Goal: Find specific page/section: Find specific page/section

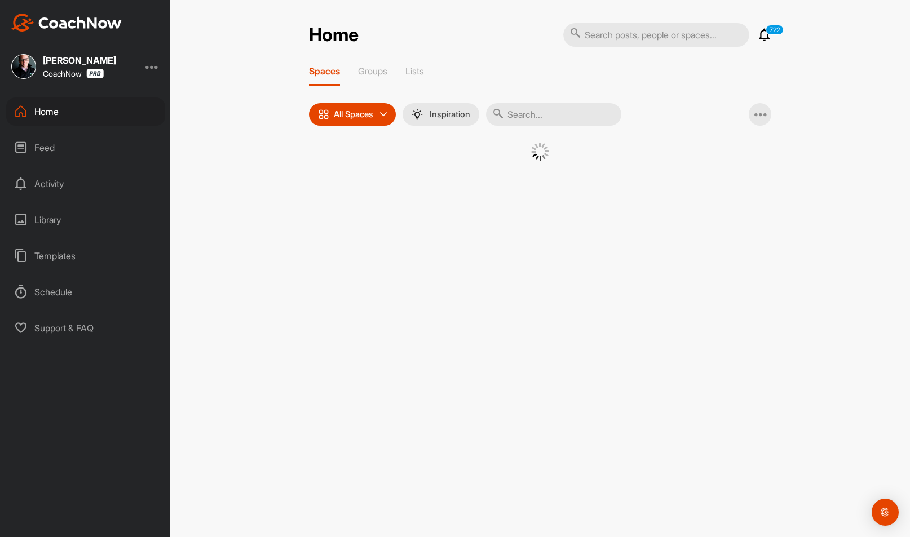
click at [607, 44] on input "text" at bounding box center [656, 35] width 186 height 24
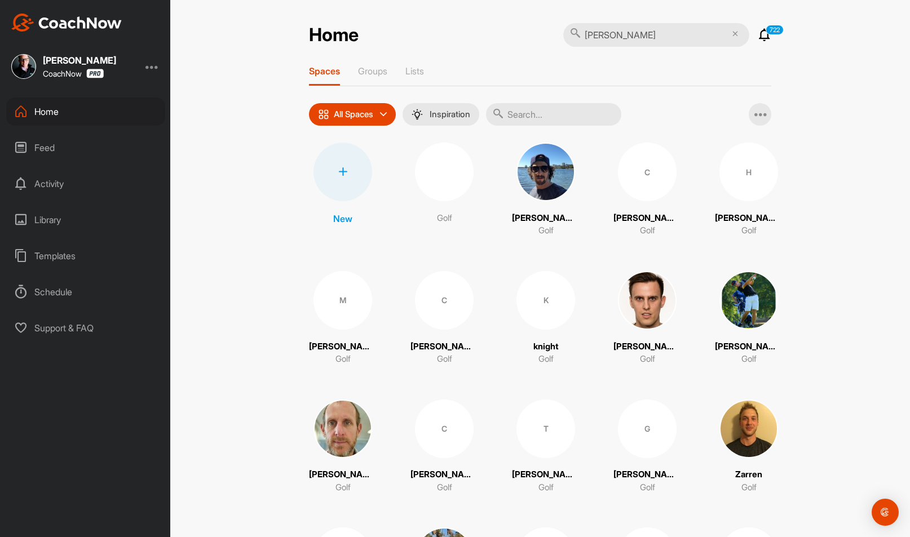
type input "[PERSON_NAME]"
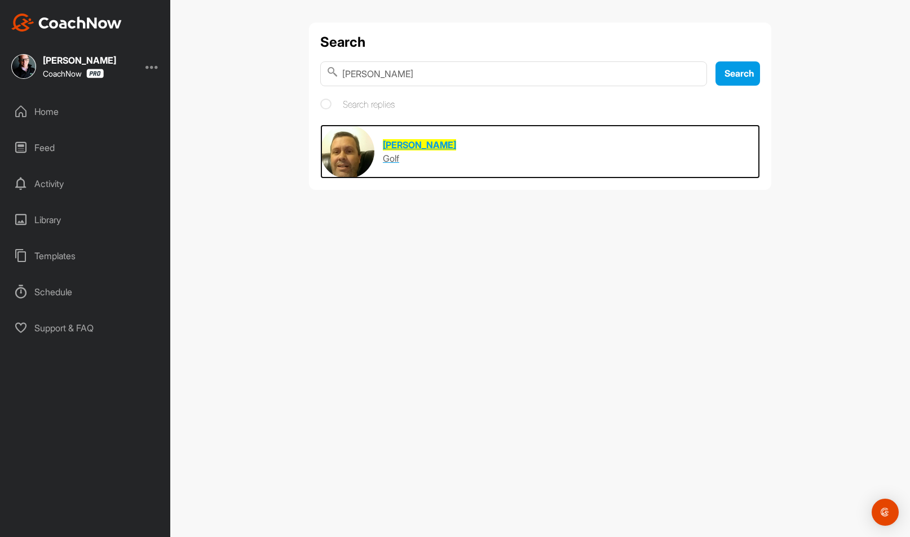
click at [361, 146] on img at bounding box center [347, 152] width 54 height 54
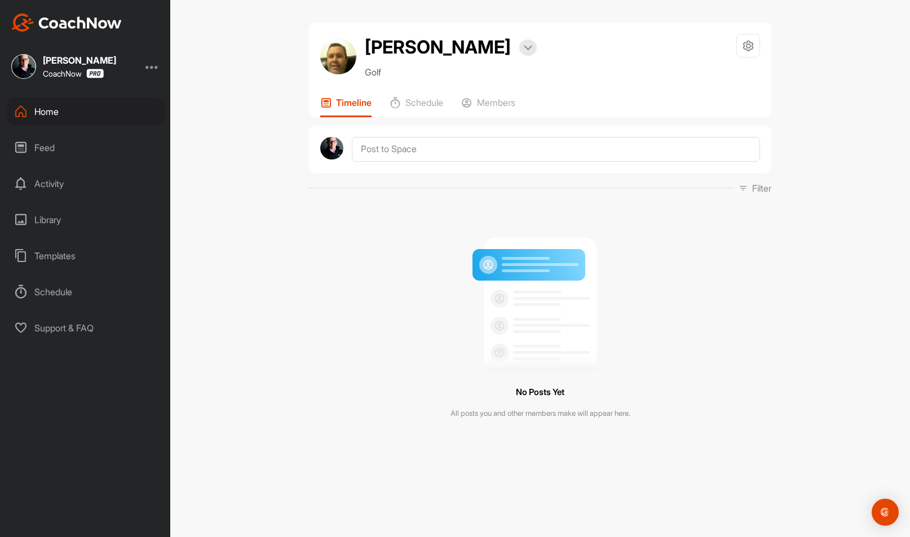
click at [63, 113] on div "Home" at bounding box center [85, 112] width 159 height 28
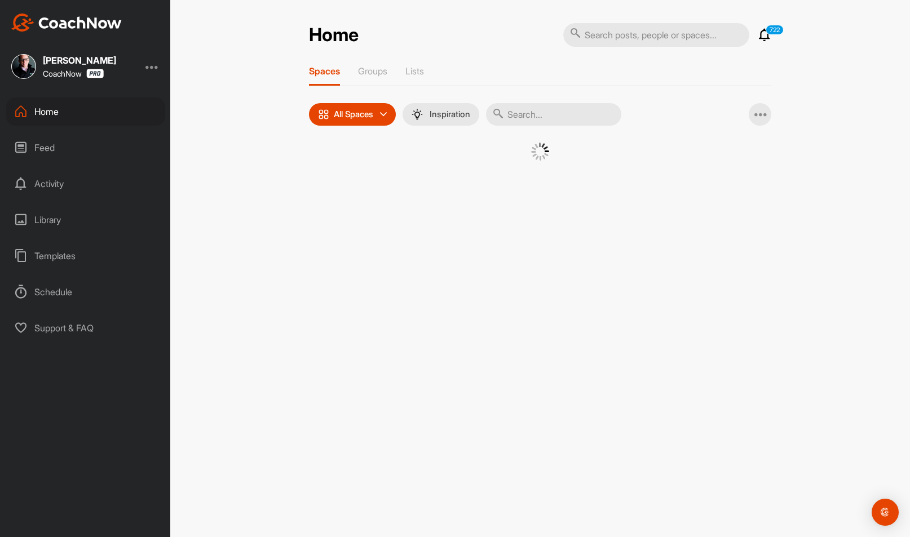
click at [664, 49] on div "Home 722 Notifications Invitations [DATE] [PERSON_NAME] posted a video . 19 m •…" at bounding box center [540, 106] width 462 height 166
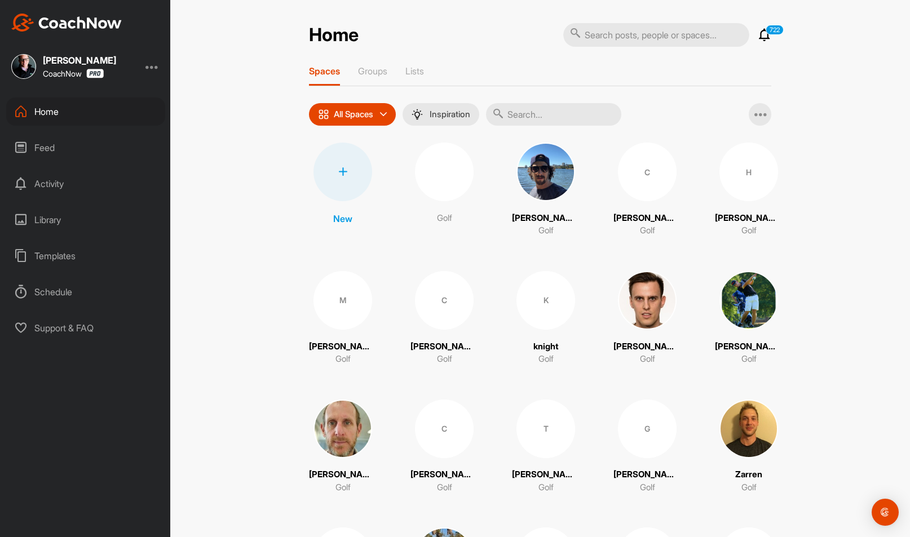
click at [659, 40] on input "text" at bounding box center [656, 35] width 186 height 24
type input "[PERSON_NAME]"
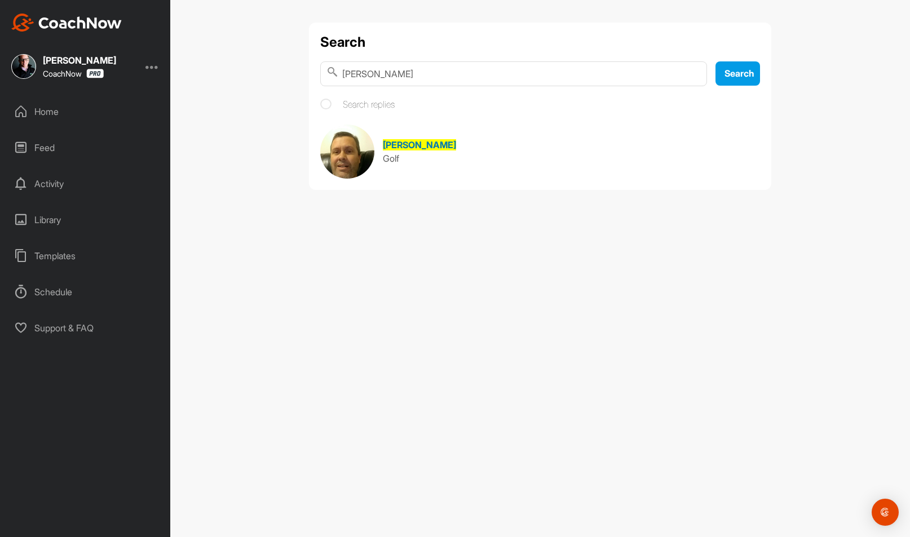
click at [360, 146] on img at bounding box center [347, 152] width 54 height 54
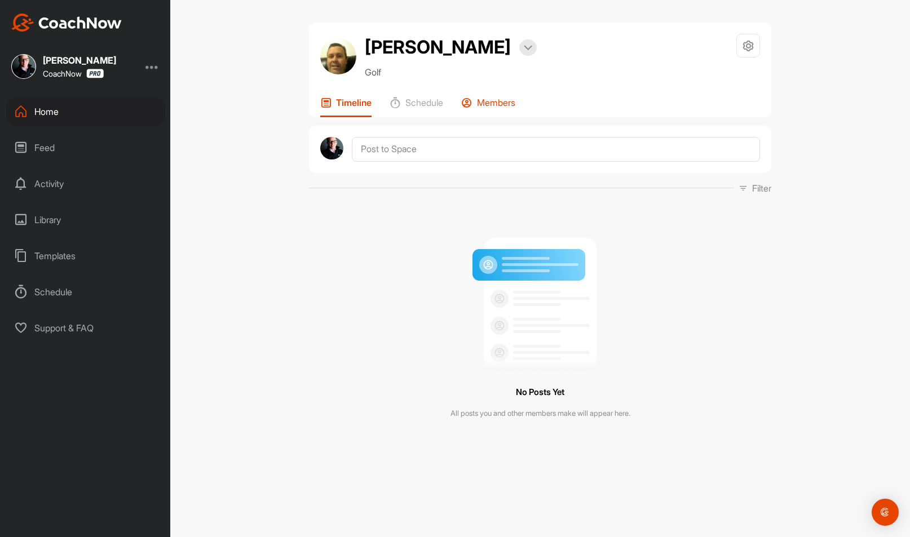
click at [495, 113] on div "Members" at bounding box center [488, 107] width 54 height 20
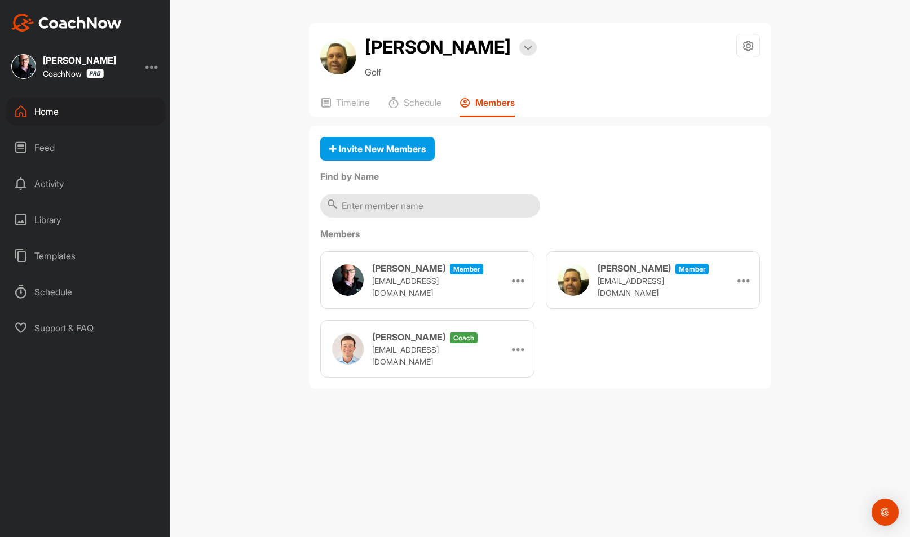
click at [148, 66] on div at bounding box center [152, 67] width 14 height 14
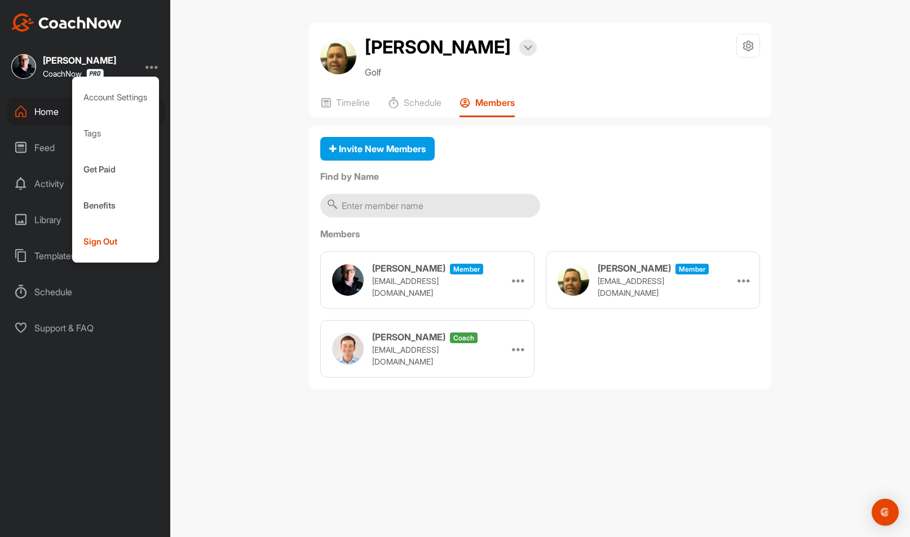
click at [241, 117] on div "[PERSON_NAME] close Bookings Golf Space Settings Your Notifications Timeline Sc…" at bounding box center [540, 268] width 740 height 537
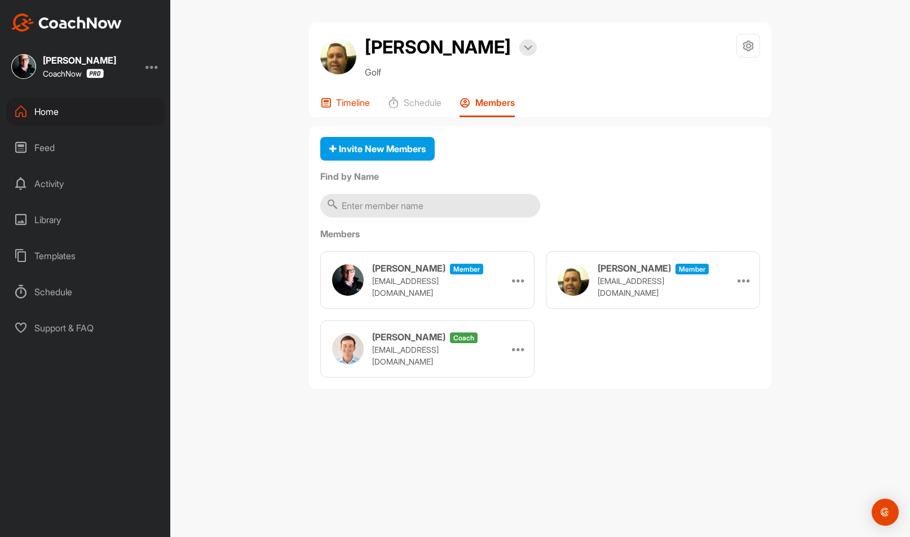
click at [333, 112] on div "Timeline" at bounding box center [345, 107] width 50 height 20
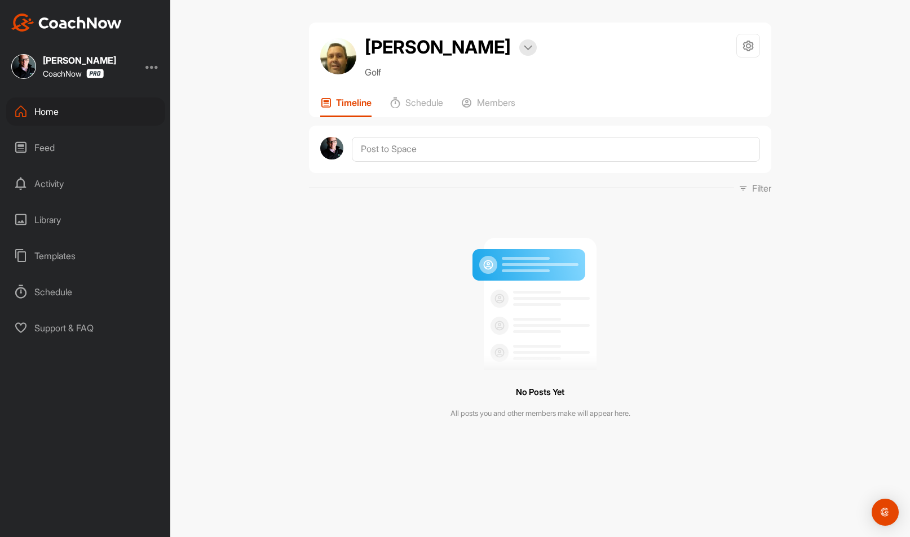
click at [158, 72] on div at bounding box center [152, 67] width 14 height 14
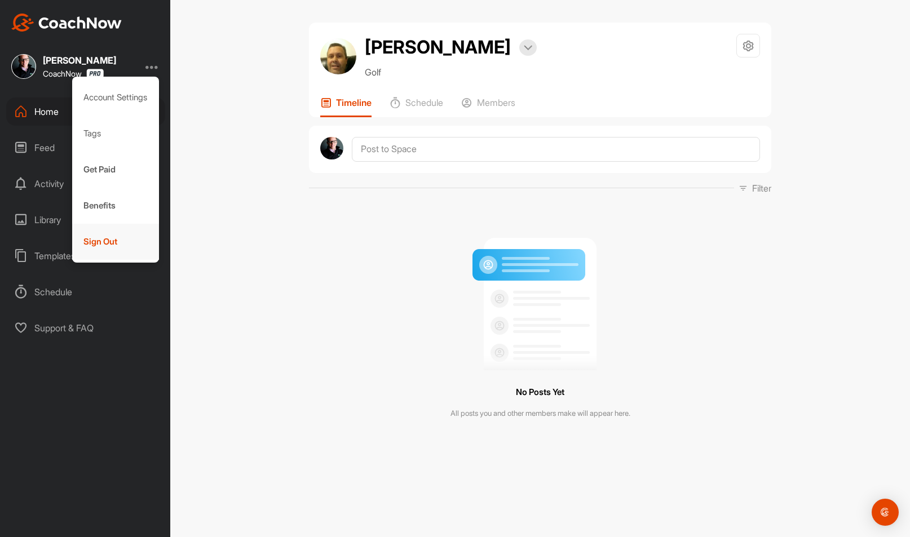
click at [99, 247] on div "Sign Out" at bounding box center [115, 242] width 87 height 36
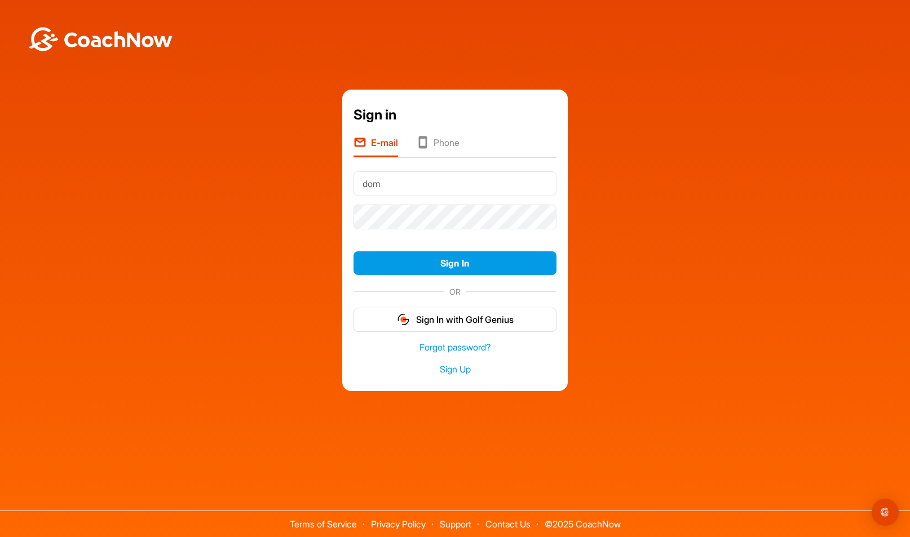
type input "[EMAIL_ADDRESS][DOMAIN_NAME]"
click at [353, 251] on button "Sign In" at bounding box center [454, 263] width 203 height 24
